Goal: Task Accomplishment & Management: Use online tool/utility

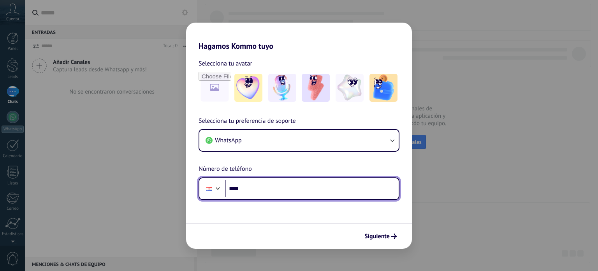
click at [306, 193] on input "****" at bounding box center [312, 188] width 174 height 18
type input "**********"
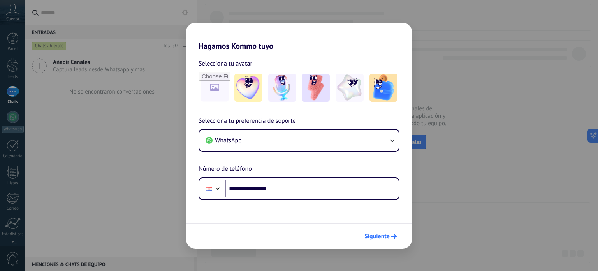
click at [377, 235] on span "Siguiente" at bounding box center [376, 235] width 25 height 5
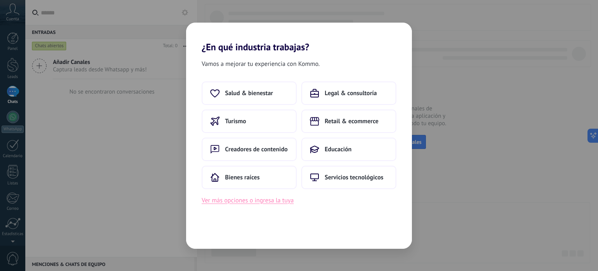
click at [266, 204] on button "Ver más opciones o ingresa la tuya" at bounding box center [248, 200] width 92 height 10
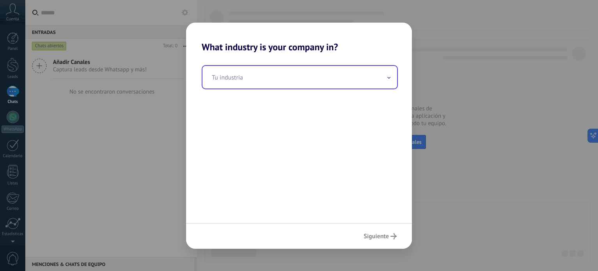
click at [389, 79] on span at bounding box center [389, 76] width 4 height 7
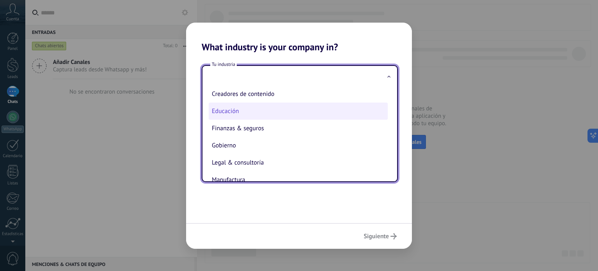
scroll to position [17, 0]
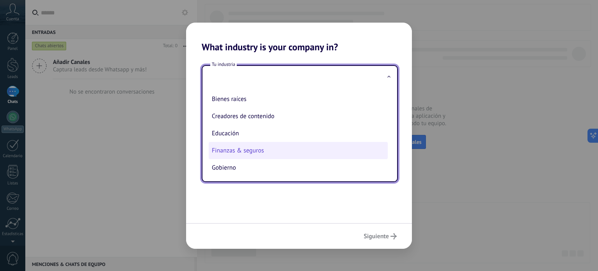
click at [246, 153] on li "Finanzas & seguros" at bounding box center [298, 150] width 179 height 17
type input "**********"
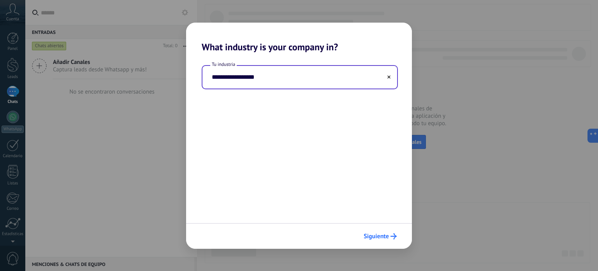
click at [384, 236] on span "Siguiente" at bounding box center [376, 235] width 25 height 5
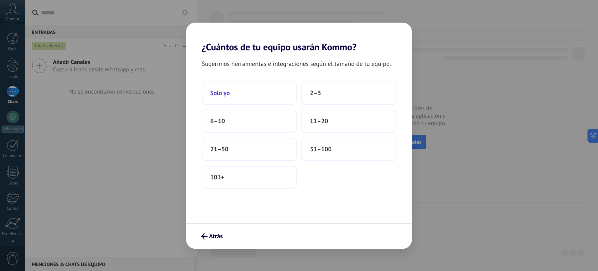
click at [269, 93] on button "Solo yo" at bounding box center [249, 92] width 95 height 23
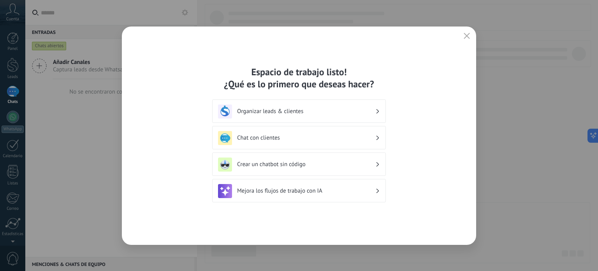
click at [461, 37] on div "Espacio de trabajo listo! ¿Qué es lo primero que deseas hacer? Organizar leads …" at bounding box center [299, 135] width 354 height 218
click at [470, 35] on button "button" at bounding box center [467, 36] width 10 height 11
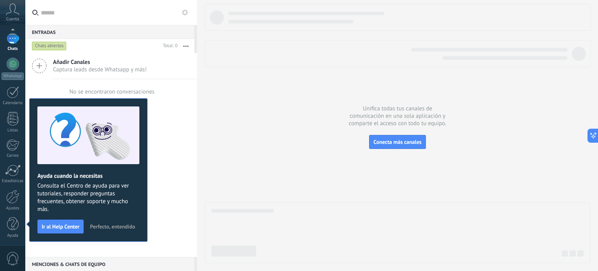
scroll to position [0, 0]
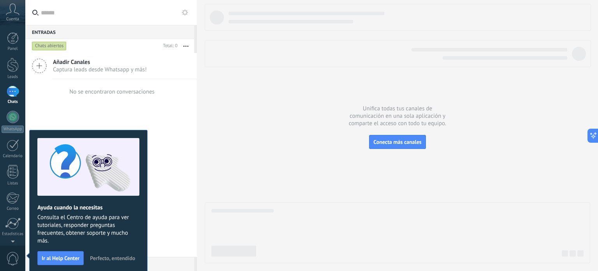
click at [111, 259] on span "Perfecto, entendido" at bounding box center [112, 257] width 45 height 5
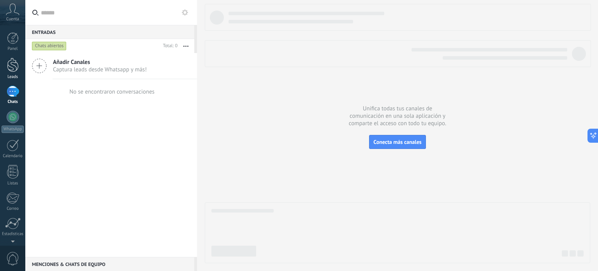
click at [12, 69] on div at bounding box center [13, 65] width 12 height 14
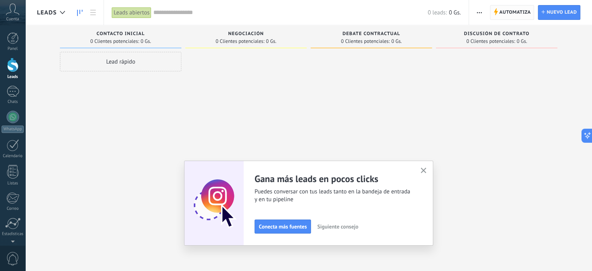
click at [516, 16] on span "Automatiza" at bounding box center [515, 12] width 32 height 14
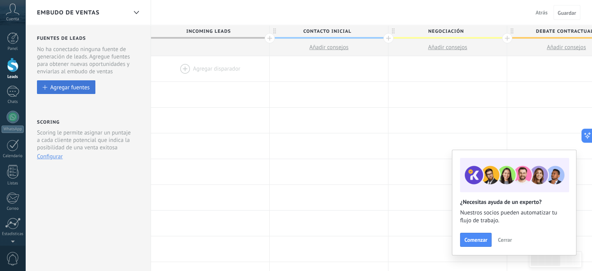
click at [73, 85] on div "Agregar fuentes" at bounding box center [69, 87] width 39 height 7
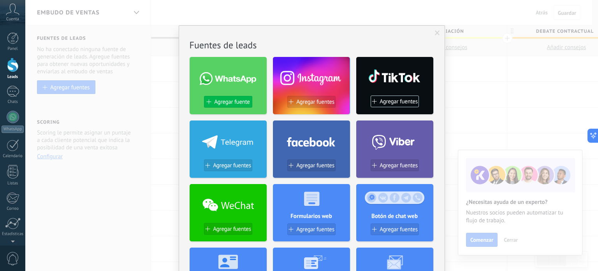
click at [237, 97] on button "Agregar fuente" at bounding box center [228, 102] width 48 height 12
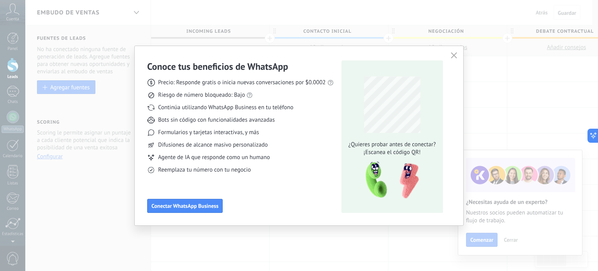
drag, startPoint x: 455, startPoint y: 55, endPoint x: 506, endPoint y: 28, distance: 57.7
click at [456, 55] on icon "button" at bounding box center [454, 55] width 6 height 6
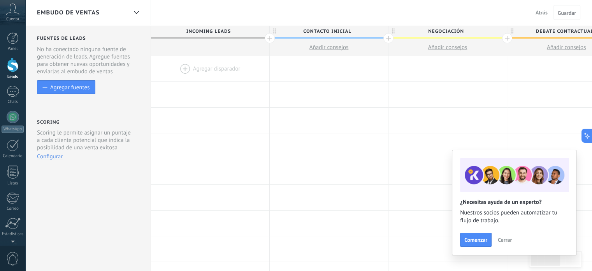
click at [540, 11] on span "Atrás" at bounding box center [542, 12] width 12 height 7
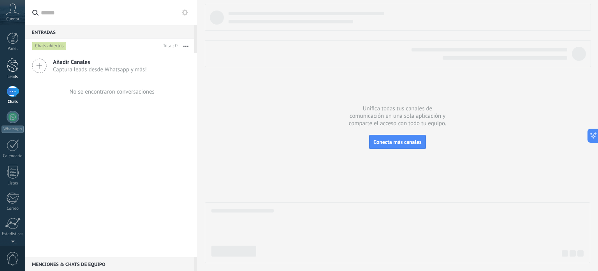
click at [15, 68] on div at bounding box center [13, 65] width 12 height 14
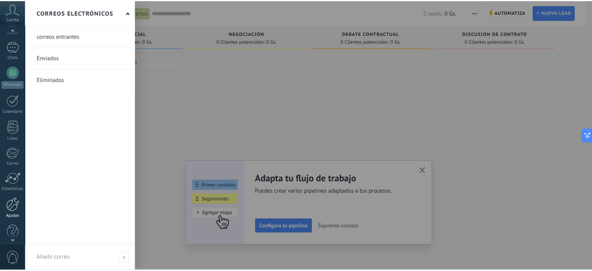
scroll to position [53, 0]
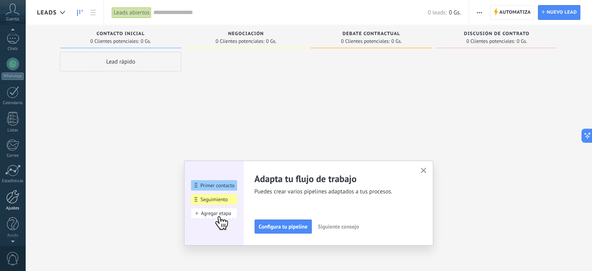
click at [8, 195] on div at bounding box center [12, 197] width 13 height 14
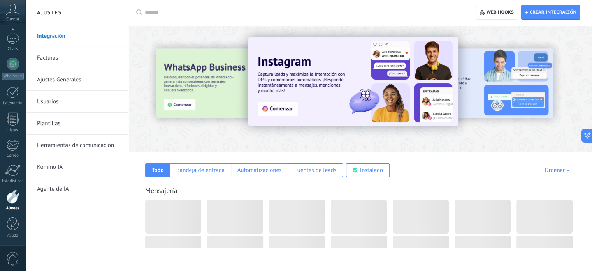
click at [64, 144] on link "Herramientas de comunicación" at bounding box center [78, 145] width 83 height 22
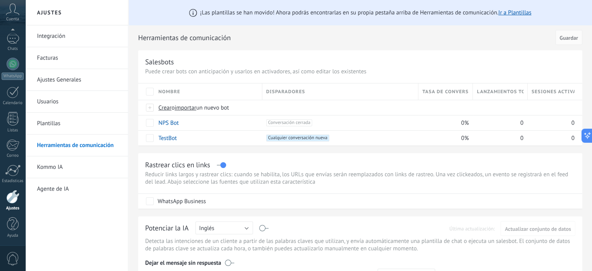
click at [76, 34] on link "Integración" at bounding box center [78, 36] width 83 height 22
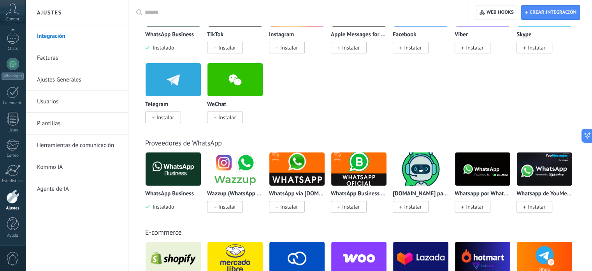
scroll to position [195, 0]
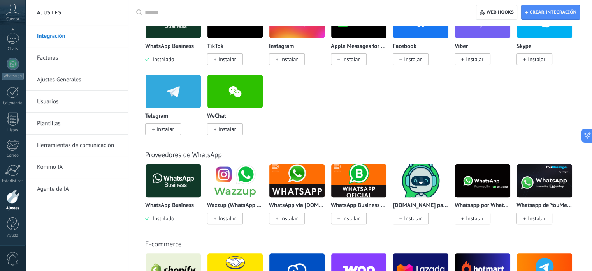
click at [183, 18] on div at bounding box center [301, 12] width 313 height 25
click at [178, 14] on input "text" at bounding box center [301, 13] width 313 height 8
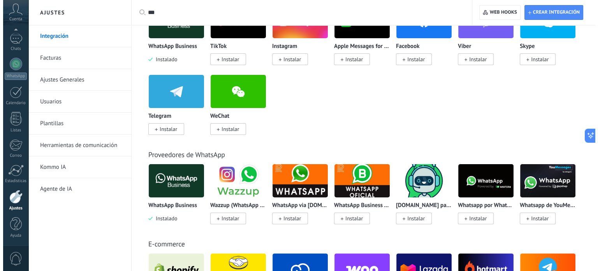
scroll to position [0, 0]
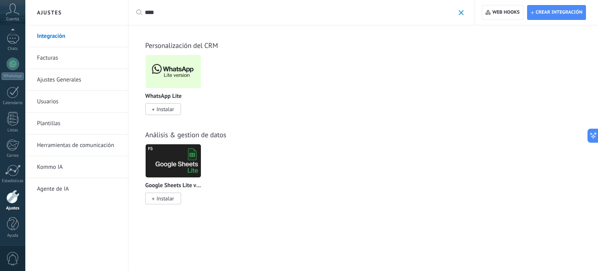
type input "****"
click at [167, 109] on span "Instalar" at bounding box center [165, 108] width 18 height 7
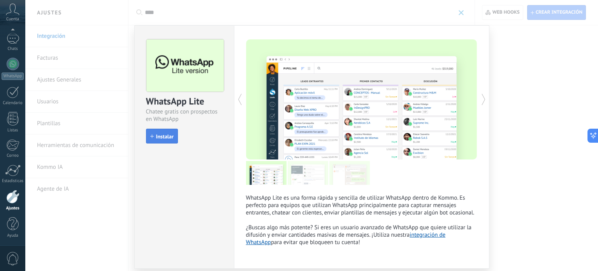
click at [165, 134] on span "Instalar" at bounding box center [165, 136] width 18 height 5
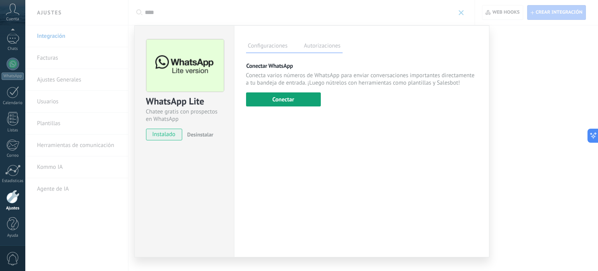
click at [291, 102] on button "Conectar" at bounding box center [283, 99] width 75 height 14
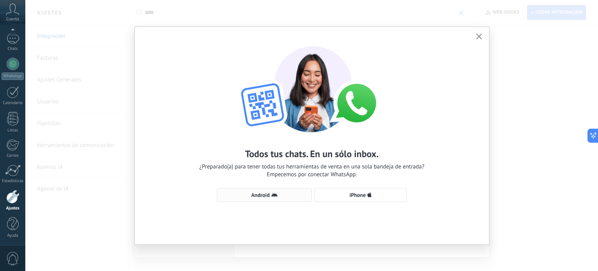
click at [289, 195] on span "Android" at bounding box center [264, 195] width 86 height 6
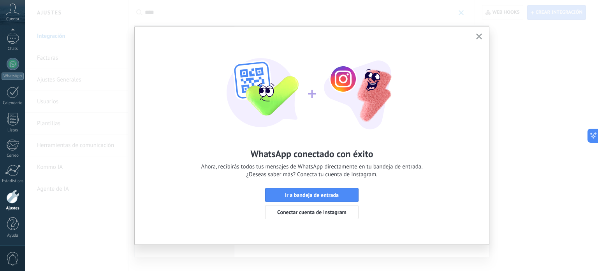
click at [290, 194] on span "Ir a bandeja de entrada" at bounding box center [312, 194] width 54 height 5
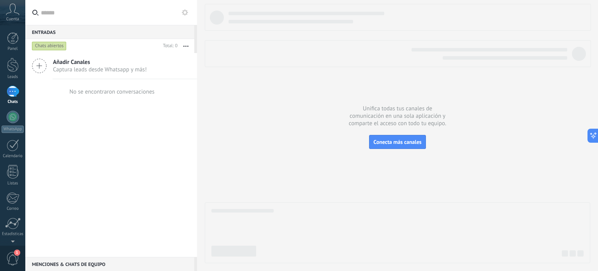
click at [60, 68] on span "Captura leads desde Whatsapp y más!" at bounding box center [100, 69] width 94 height 7
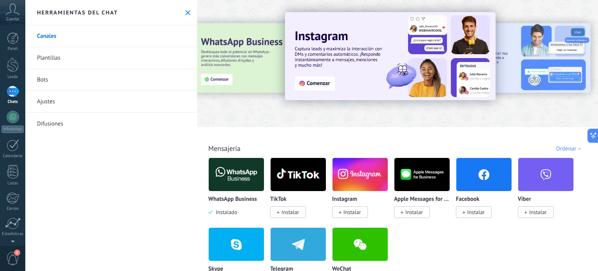
click at [187, 11] on icon at bounding box center [187, 12] width 5 height 5
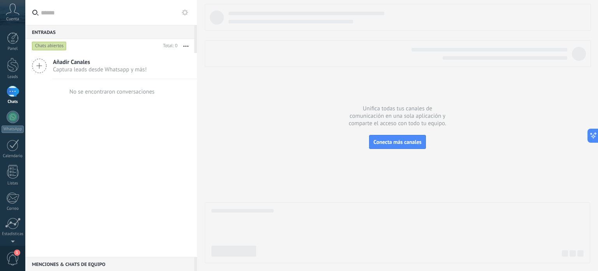
click at [47, 65] on div "Añadir Canales Captura leads desde Whatsapp y más!" at bounding box center [111, 66] width 172 height 26
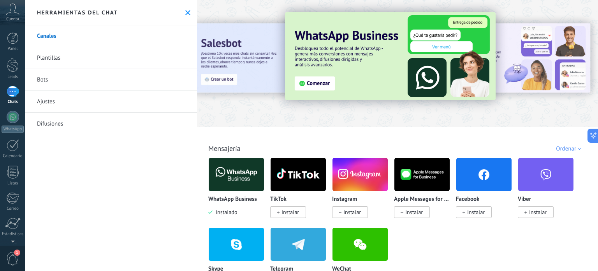
click at [185, 14] on use at bounding box center [187, 12] width 5 height 5
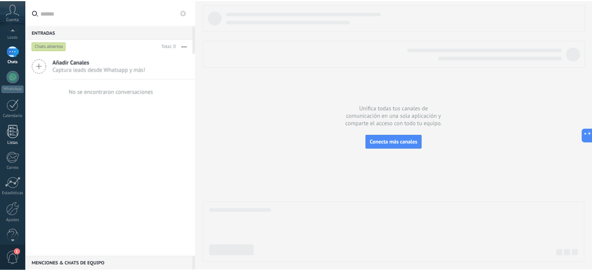
scroll to position [53, 0]
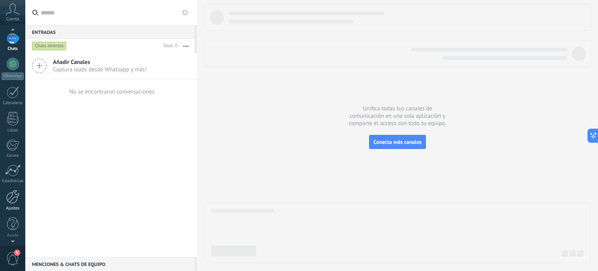
click at [7, 197] on div at bounding box center [12, 197] width 13 height 14
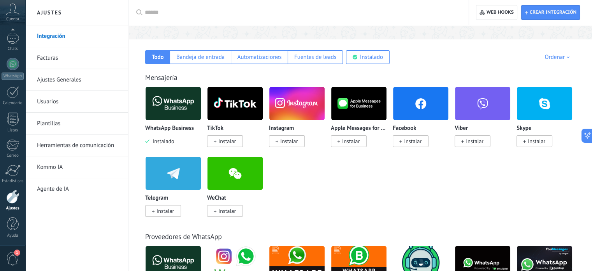
scroll to position [117, 0]
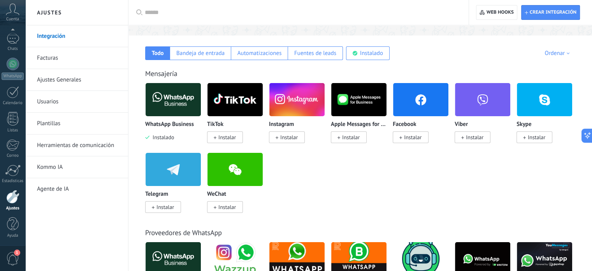
click at [202, 14] on input "text" at bounding box center [301, 13] width 313 height 8
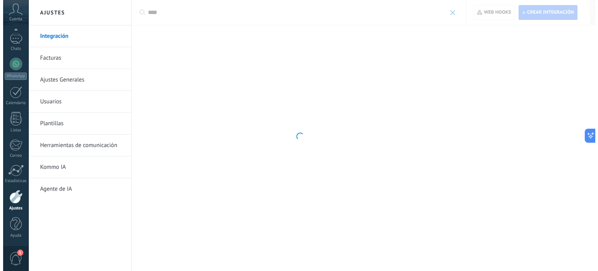
scroll to position [0, 0]
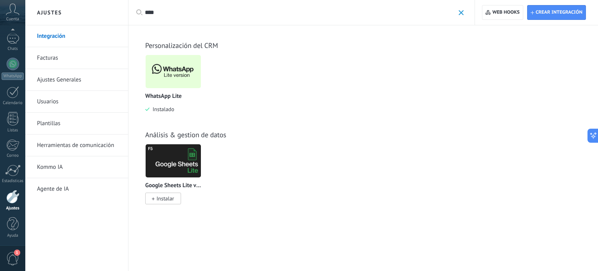
type input "****"
click at [178, 60] on img at bounding box center [173, 72] width 55 height 38
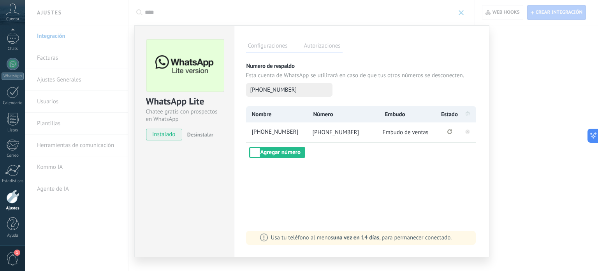
click at [463, 114] on li at bounding box center [467, 114] width 16 height 16
click at [447, 131] on icon "Se ha perdido la conexión. Pulse para volver a conectarse." at bounding box center [449, 131] width 5 height 5
drag, startPoint x: 466, startPoint y: 113, endPoint x: 410, endPoint y: 128, distance: 58.3
click at [466, 113] on icon at bounding box center [468, 113] width 4 height 5
click at [285, 151] on button "Agregar número" at bounding box center [277, 152] width 56 height 11
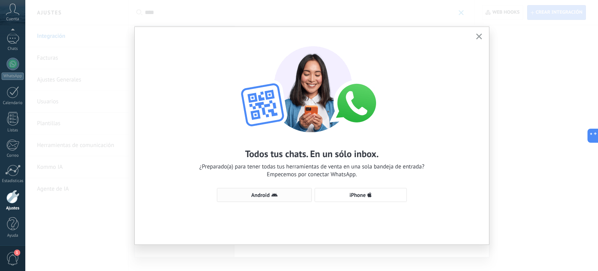
click at [287, 191] on button "Android" at bounding box center [264, 195] width 95 height 14
